Goal: Browse casually

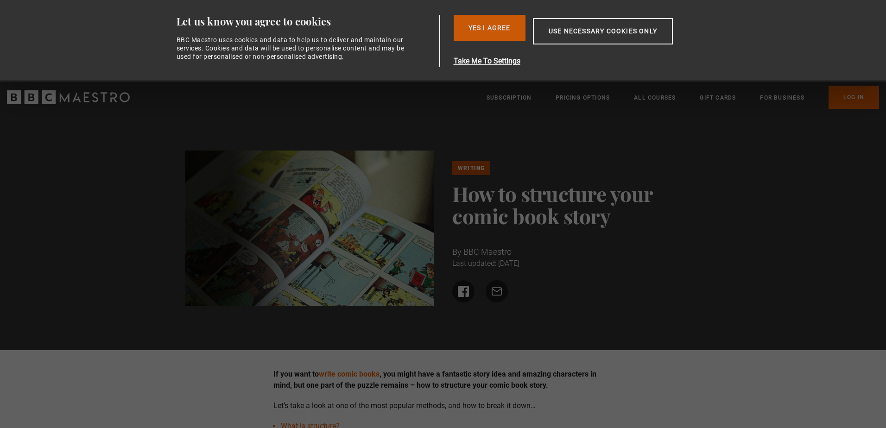
click at [503, 28] on button "Yes I Agree" at bounding box center [490, 28] width 72 height 26
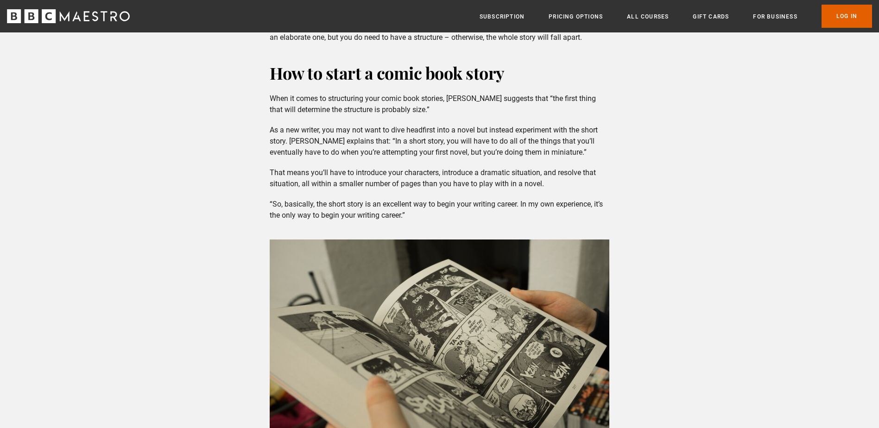
scroll to position [185, 0]
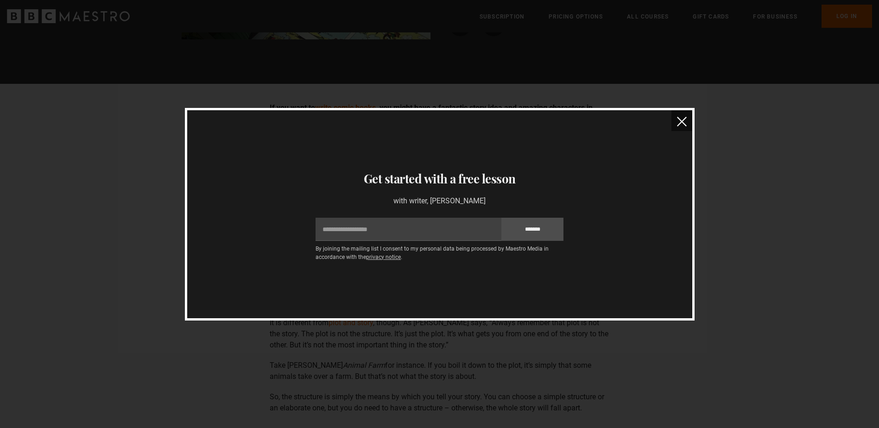
click at [684, 122] on img "close" at bounding box center [682, 122] width 10 height 10
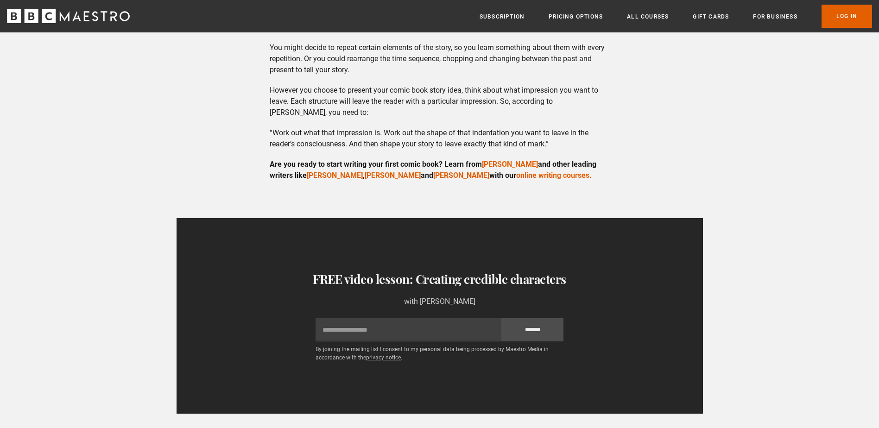
scroll to position [1529, 0]
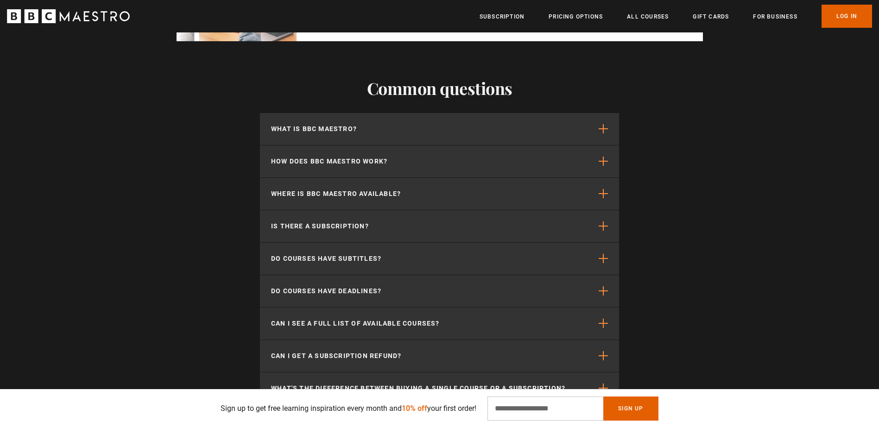
scroll to position [2575, 0]
